Goal: Information Seeking & Learning: Learn about a topic

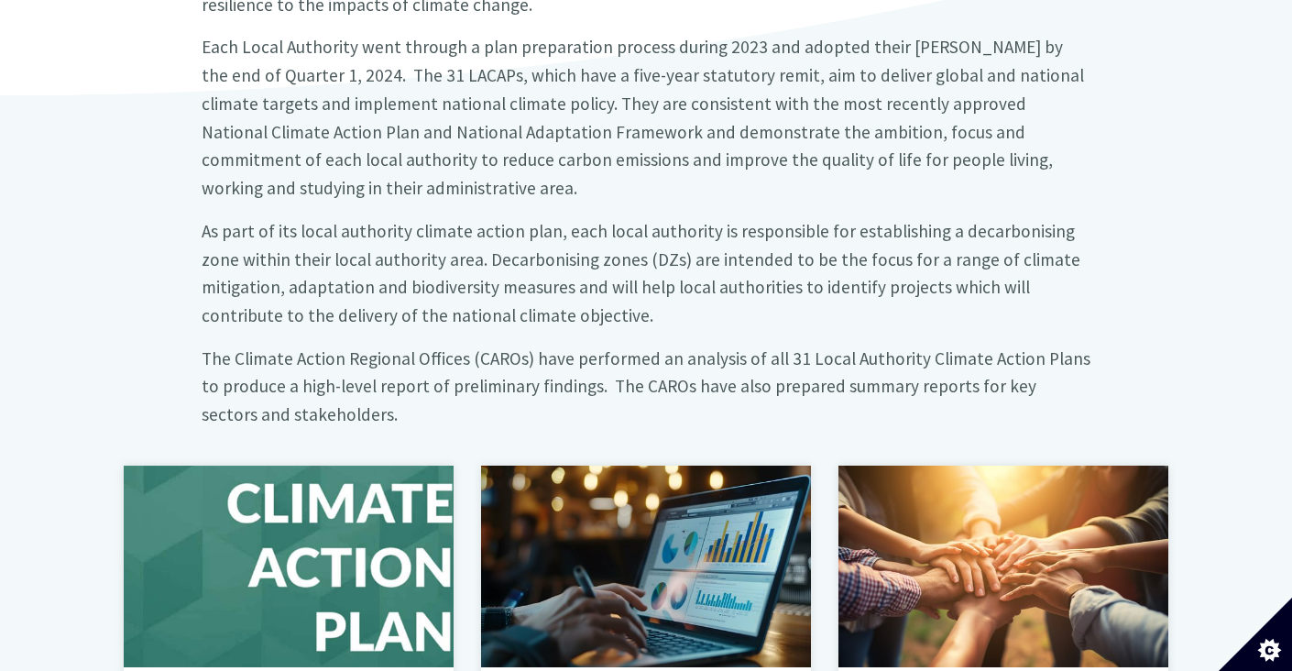
scroll to position [916, 0]
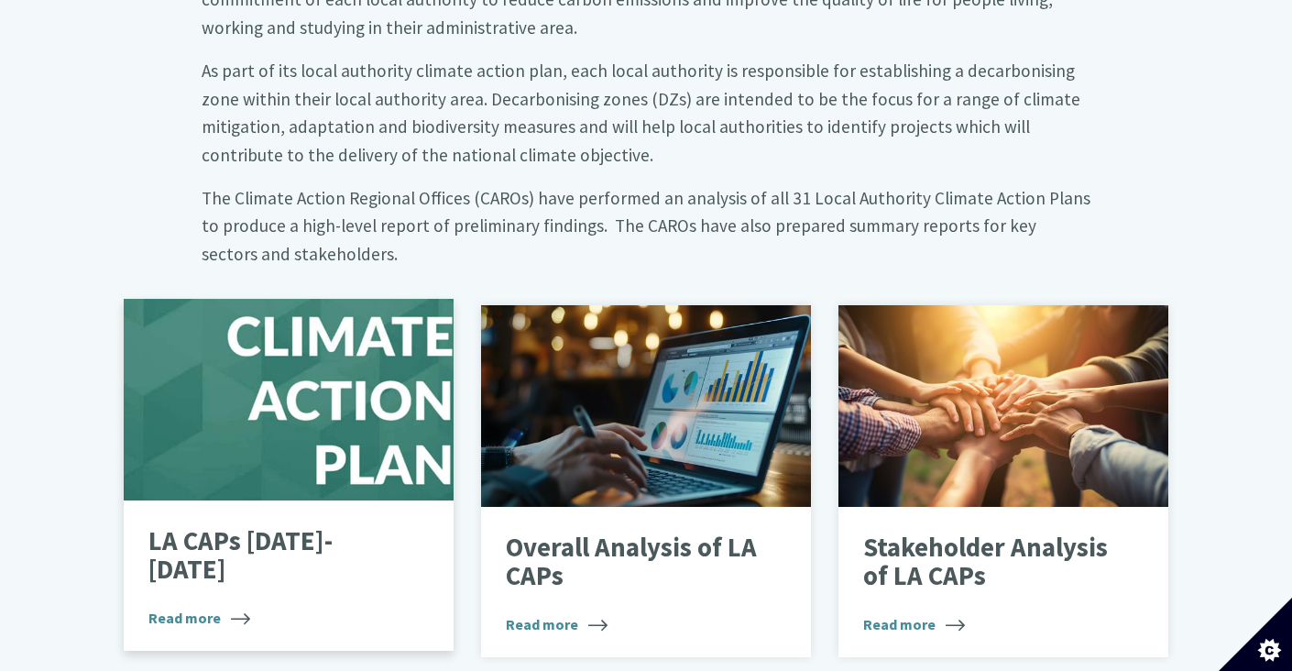
click at [314, 443] on div at bounding box center [289, 400] width 330 height 202
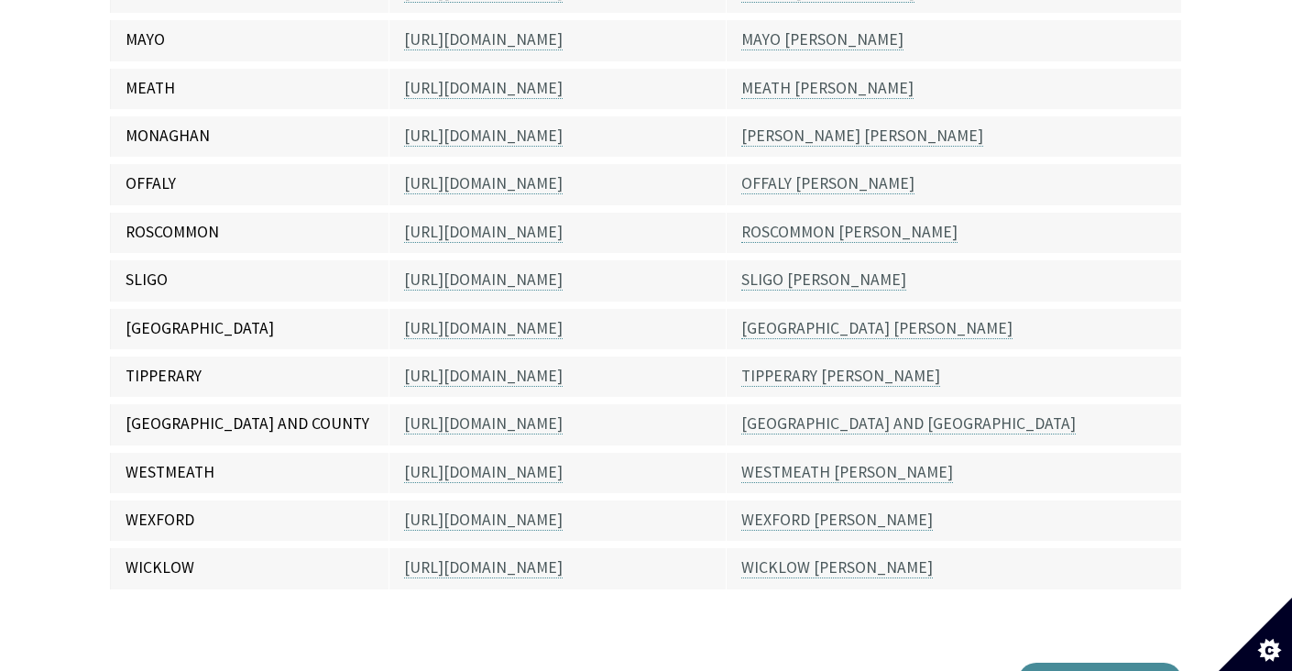
scroll to position [1557, 0]
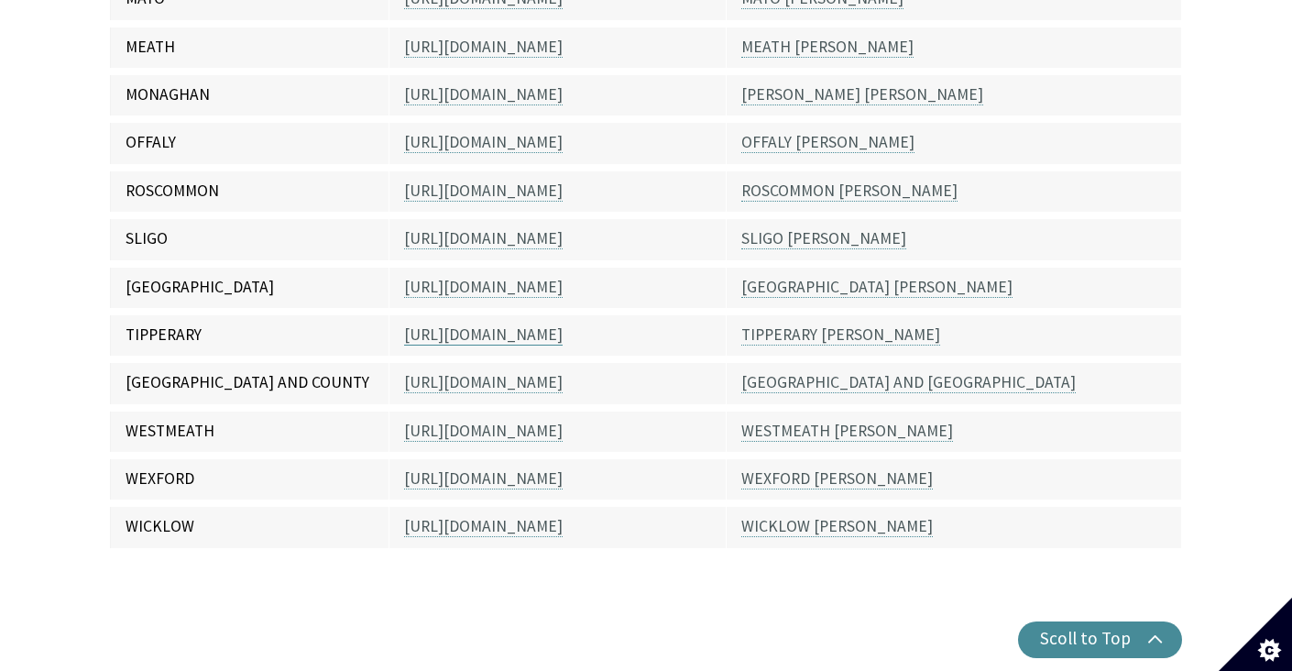
click at [474, 324] on link "[URL][DOMAIN_NAME]" at bounding box center [483, 334] width 158 height 21
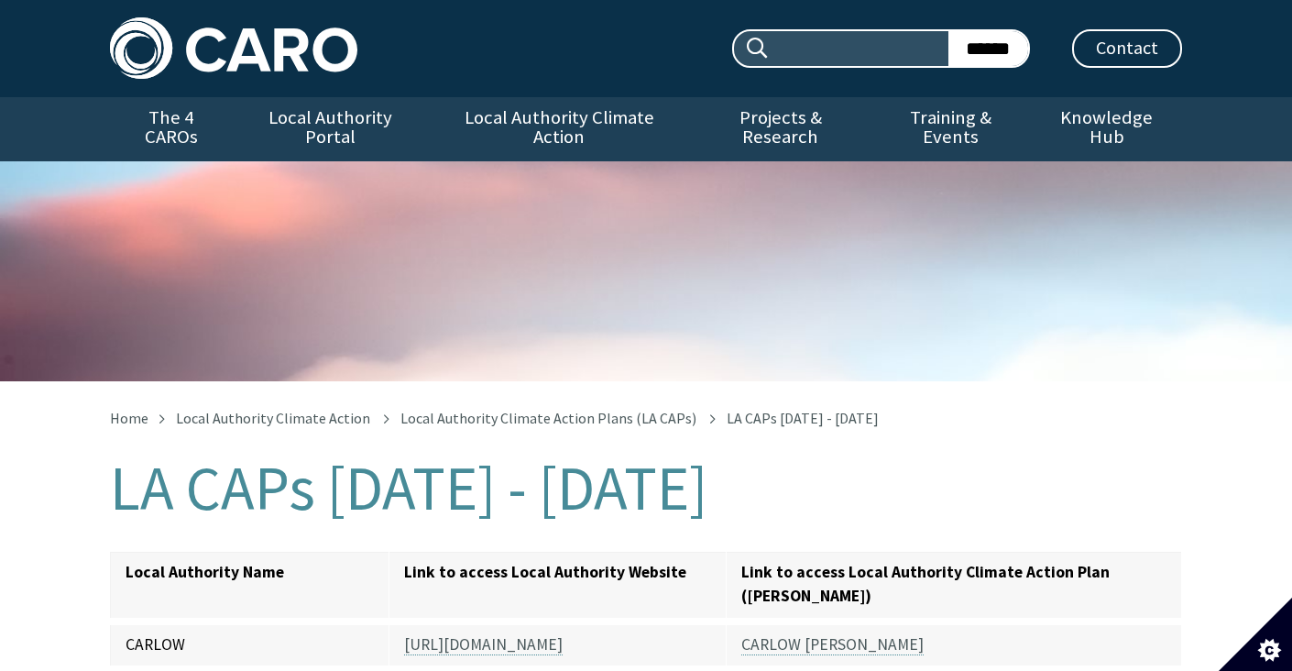
scroll to position [1558, 0]
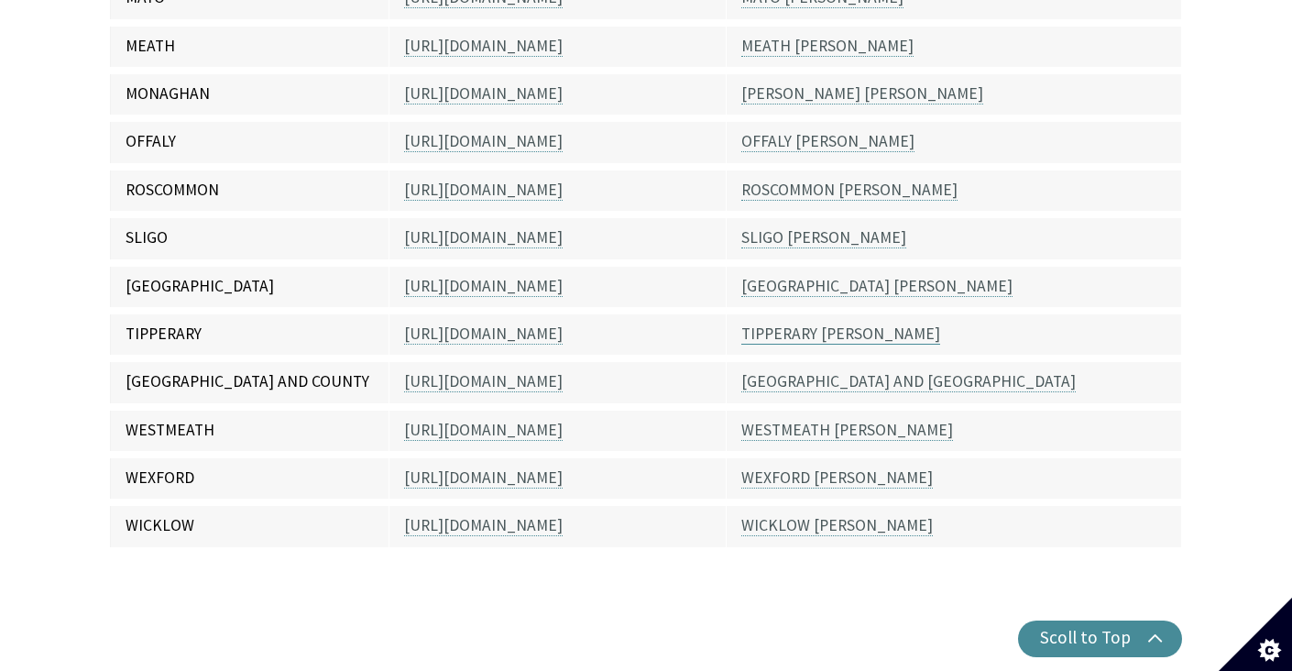
click at [787, 323] on link "TIPPERARY [PERSON_NAME]" at bounding box center [840, 333] width 199 height 21
